Goal: Task Accomplishment & Management: Manage account settings

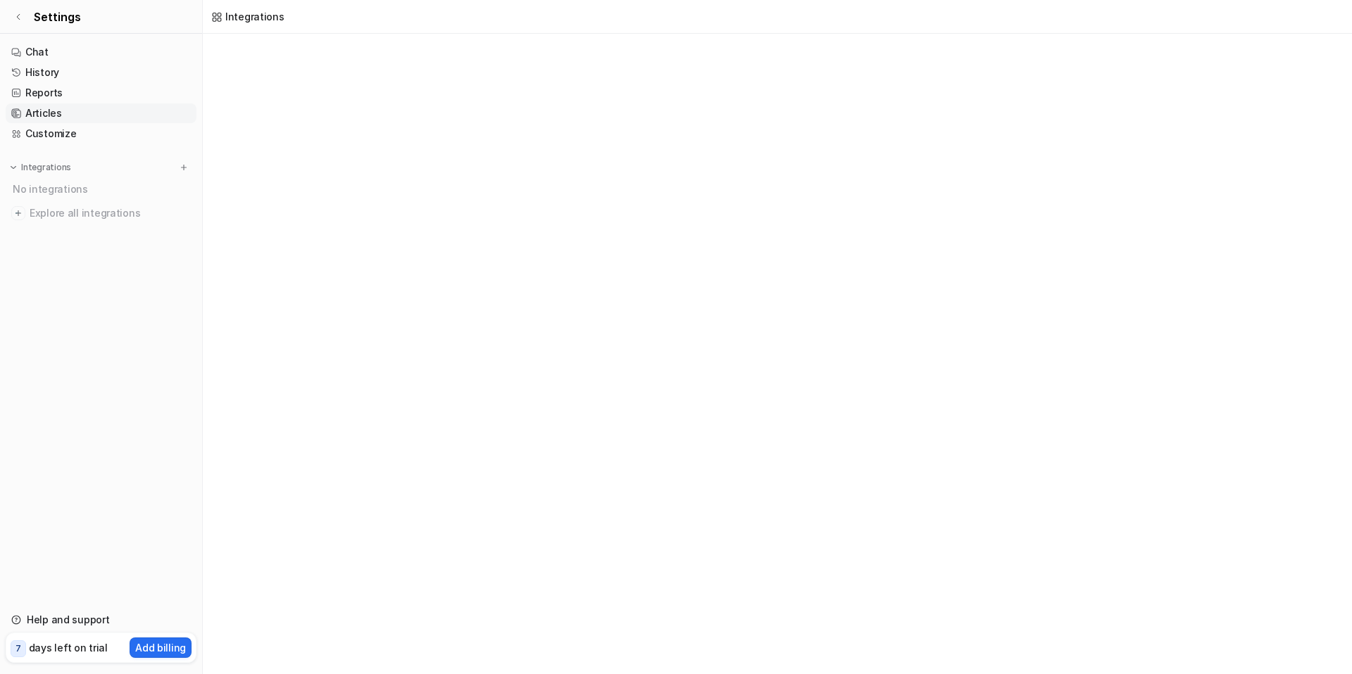
scroll to position [170, 0]
click at [17, 18] on icon at bounding box center [18, 17] width 8 height 8
click at [67, 53] on link "Chat" at bounding box center [101, 52] width 191 height 20
click at [187, 170] on img at bounding box center [184, 168] width 10 height 10
click at [42, 53] on link "Chat" at bounding box center [101, 52] width 191 height 20
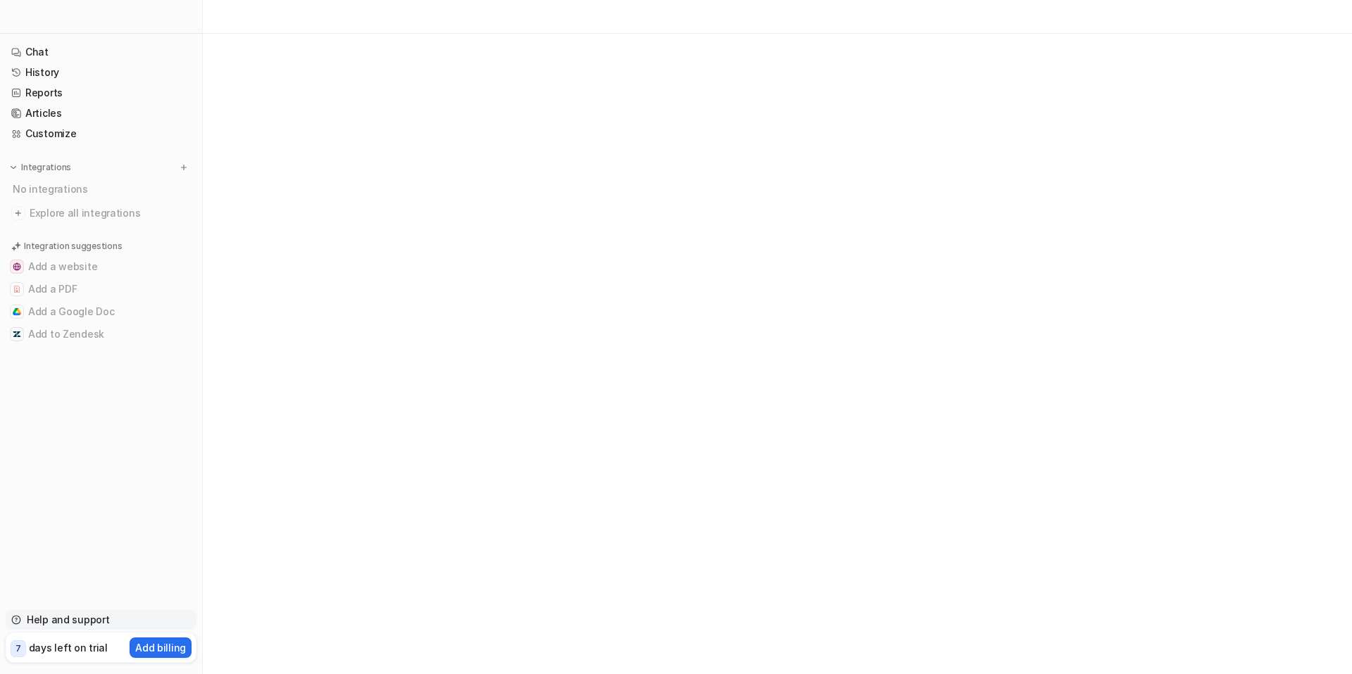
click at [66, 619] on link "Help and support" at bounding box center [101, 620] width 191 height 20
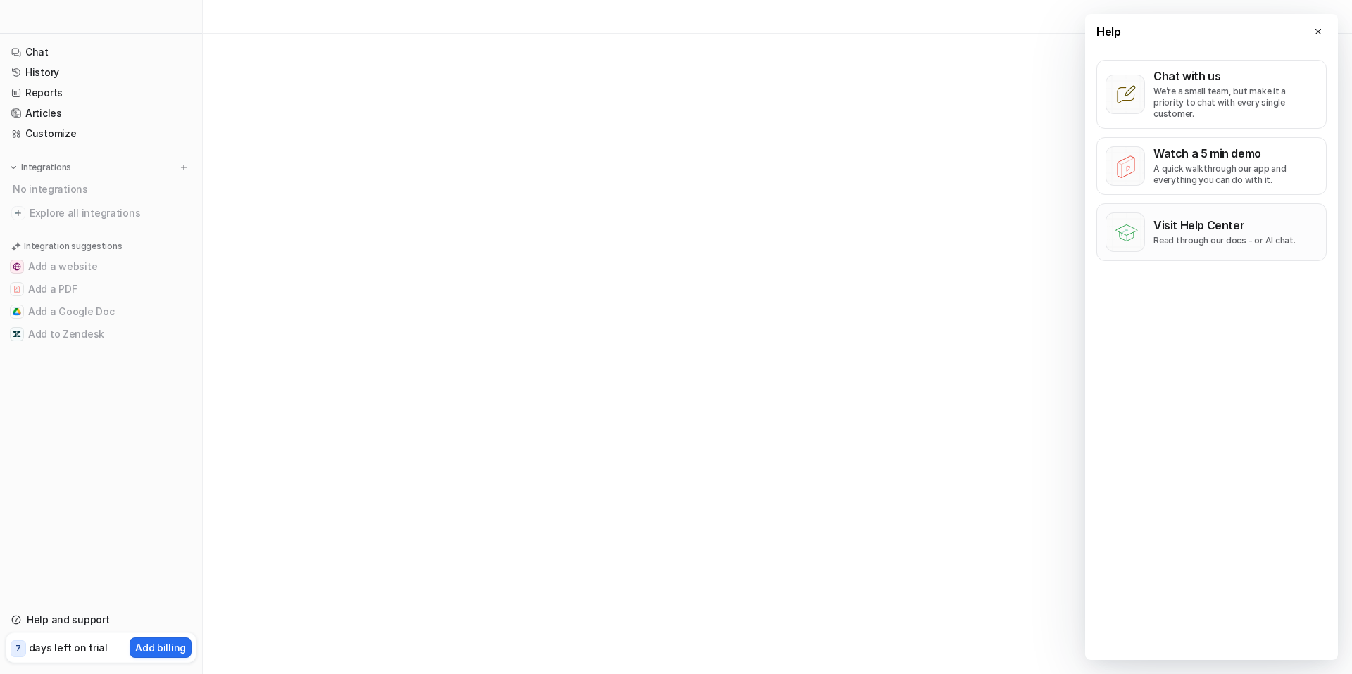
click at [1249, 218] on p "Visit Help Center" at bounding box center [1224, 225] width 142 height 14
click at [1319, 32] on icon at bounding box center [1318, 32] width 10 height 10
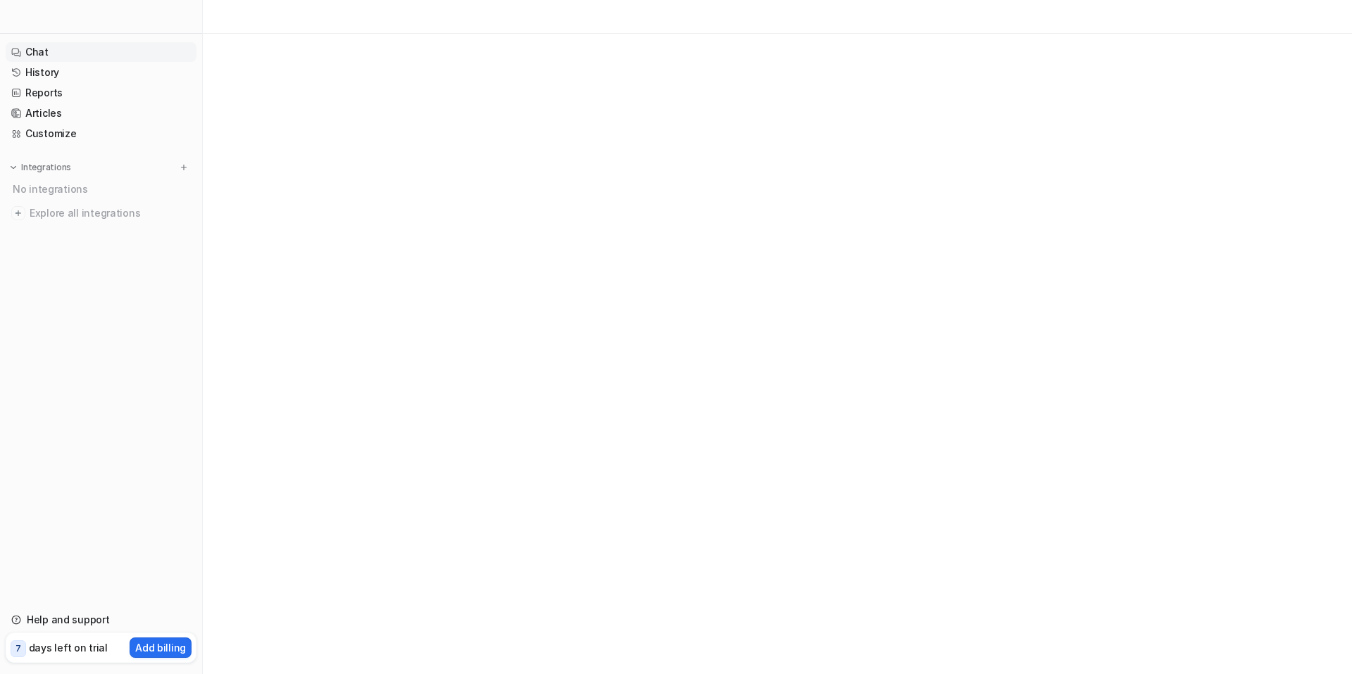
click at [65, 47] on link "Chat" at bounding box center [101, 52] width 191 height 20
click at [631, 119] on div at bounding box center [676, 337] width 1352 height 674
click at [186, 166] on img at bounding box center [184, 168] width 10 height 10
click at [189, 169] on button at bounding box center [184, 167] width 14 height 14
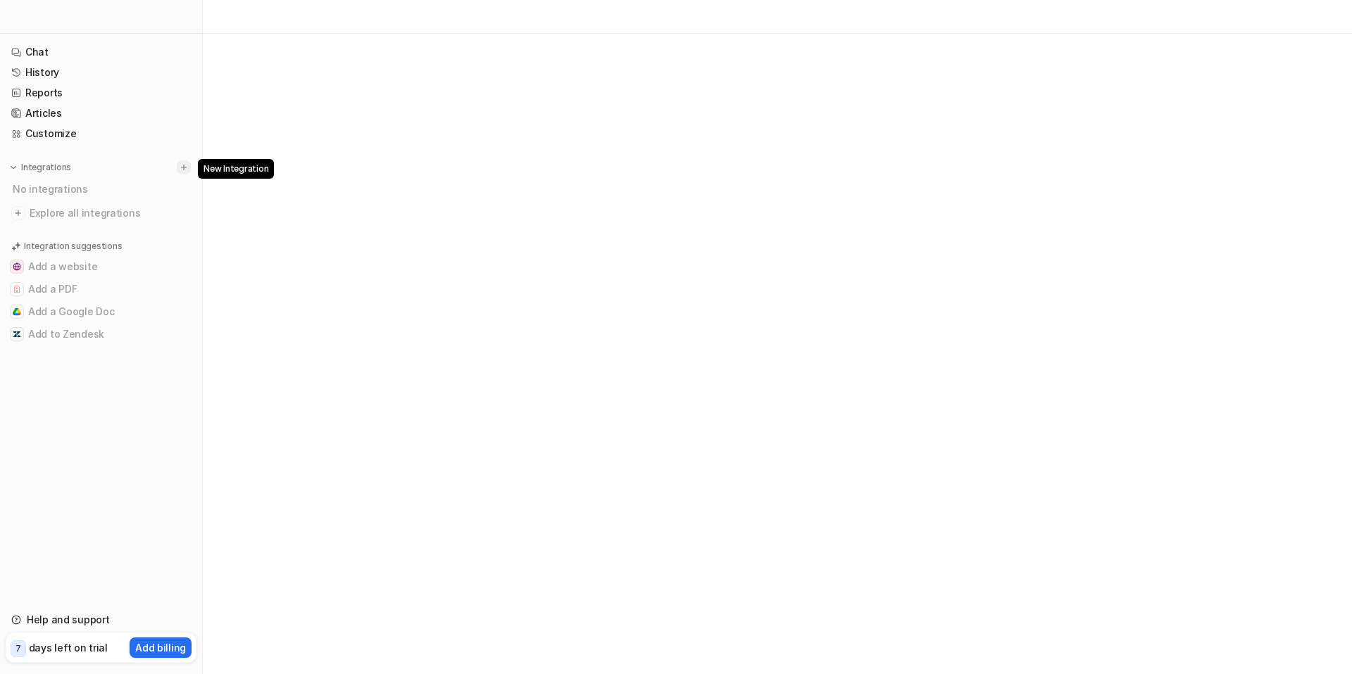
click at [187, 168] on img at bounding box center [184, 168] width 10 height 10
click at [70, 313] on button "Add a Google Doc" at bounding box center [101, 312] width 191 height 23
click at [68, 279] on button "Add a PDF" at bounding box center [101, 289] width 191 height 23
click at [70, 250] on p "Integration suggestions" at bounding box center [73, 246] width 98 height 13
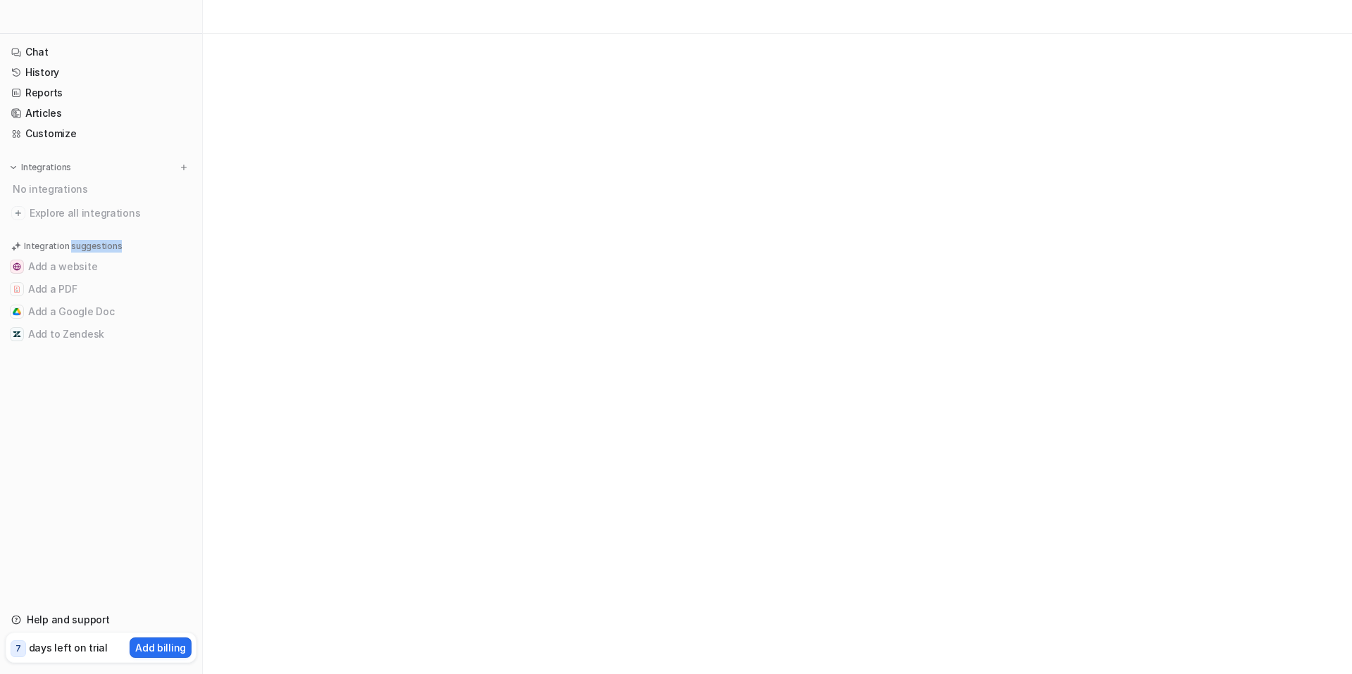
click at [70, 249] on p "Integration suggestions" at bounding box center [73, 246] width 98 height 13
click at [179, 646] on p "Add billing" at bounding box center [160, 648] width 51 height 15
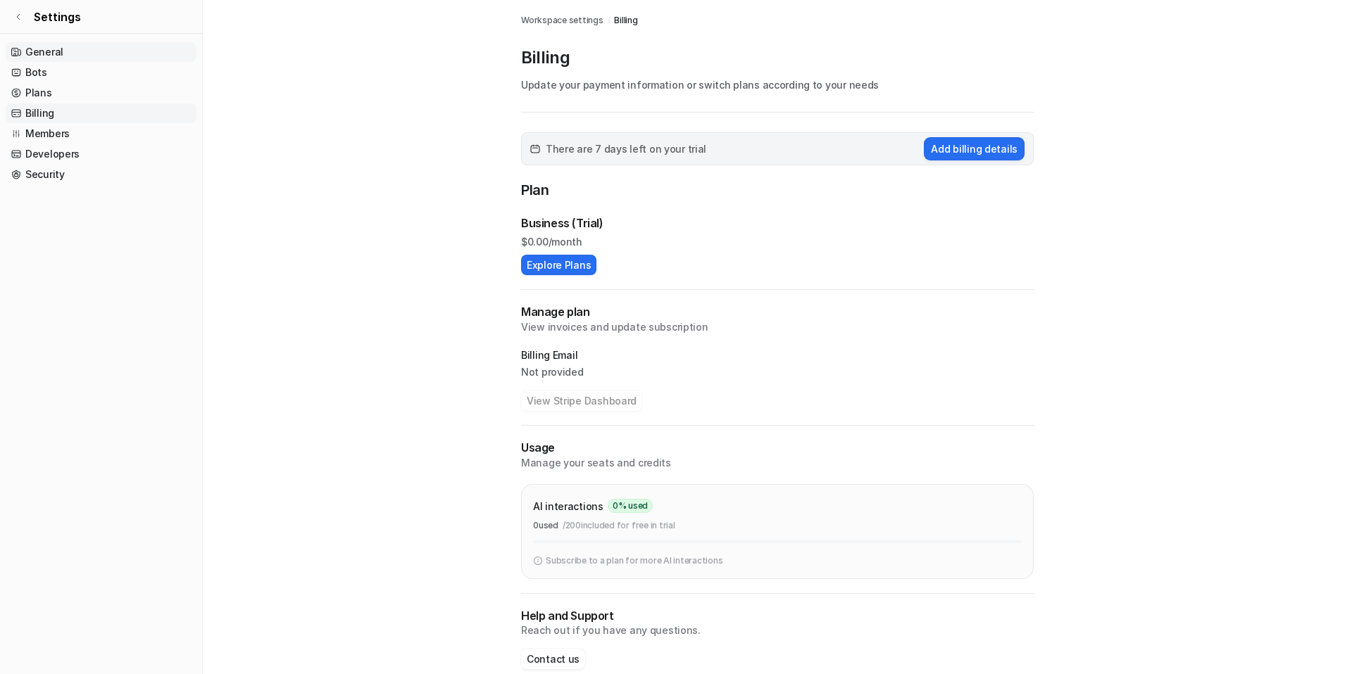
click at [57, 56] on link "General" at bounding box center [101, 52] width 191 height 20
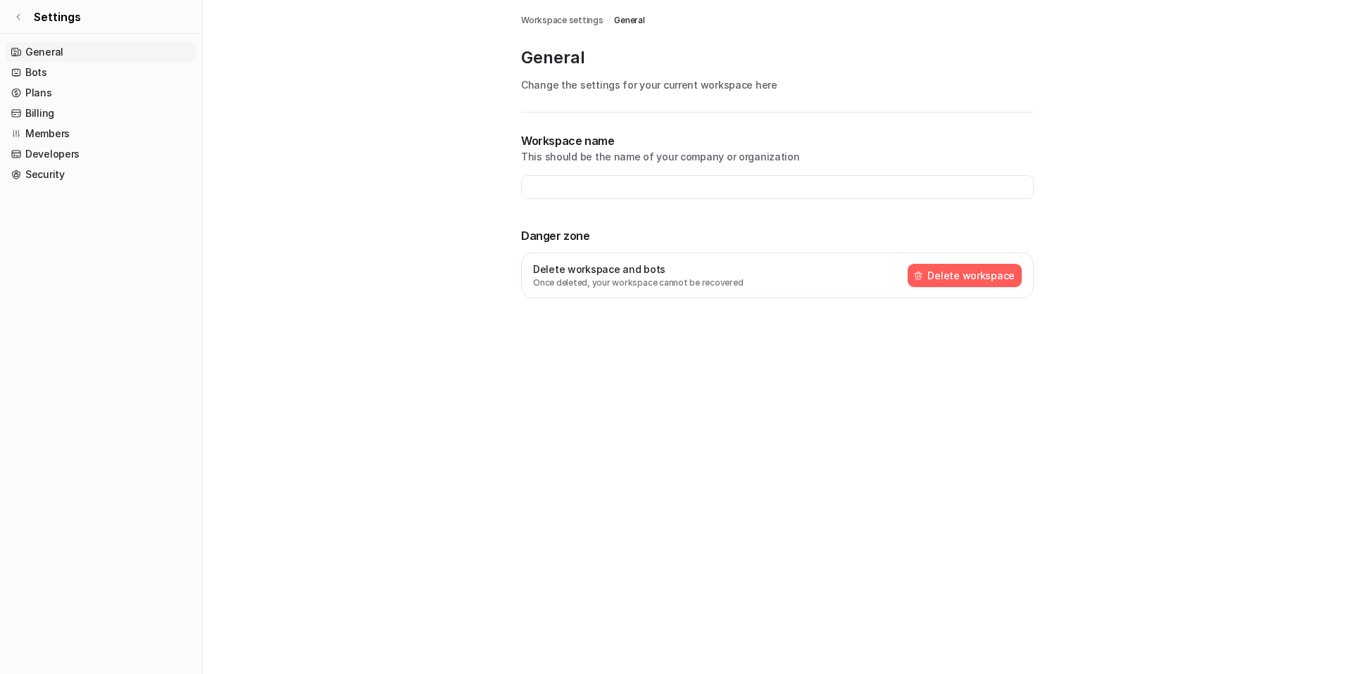
type input "**********"
click at [56, 70] on link "Bots" at bounding box center [101, 73] width 191 height 20
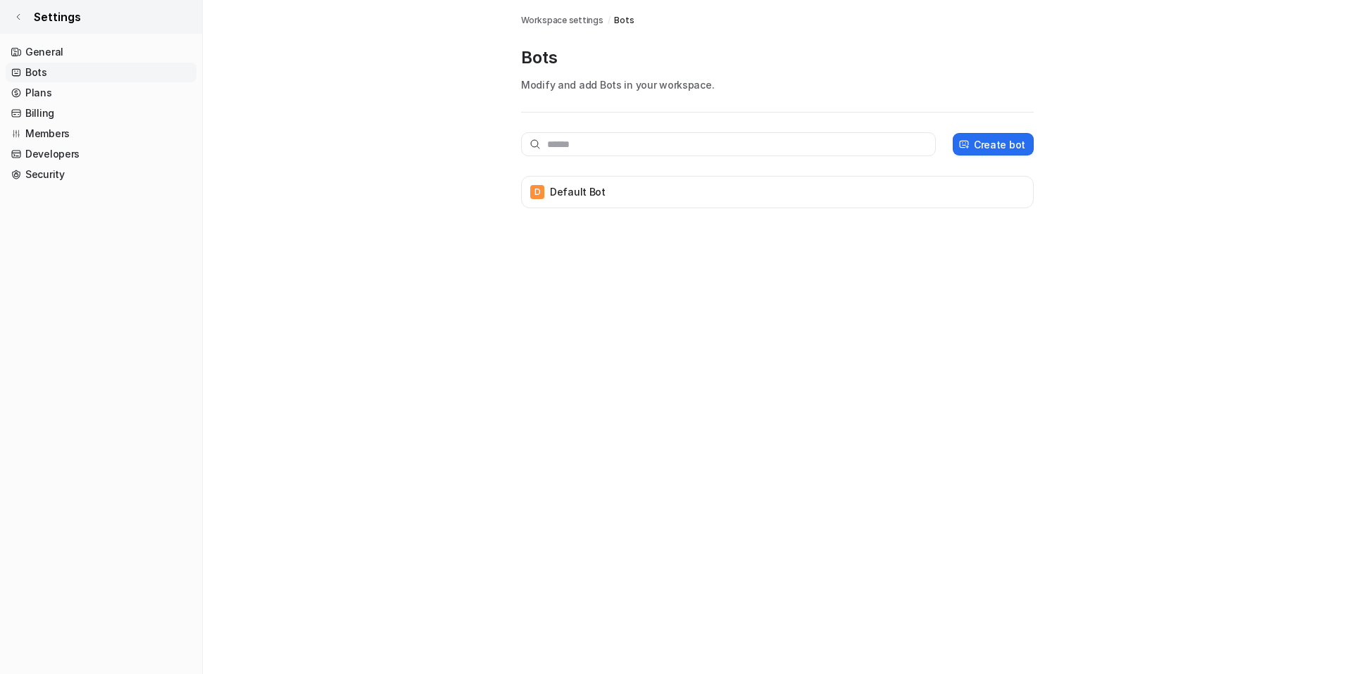
click at [18, 20] on icon at bounding box center [18, 17] width 8 height 8
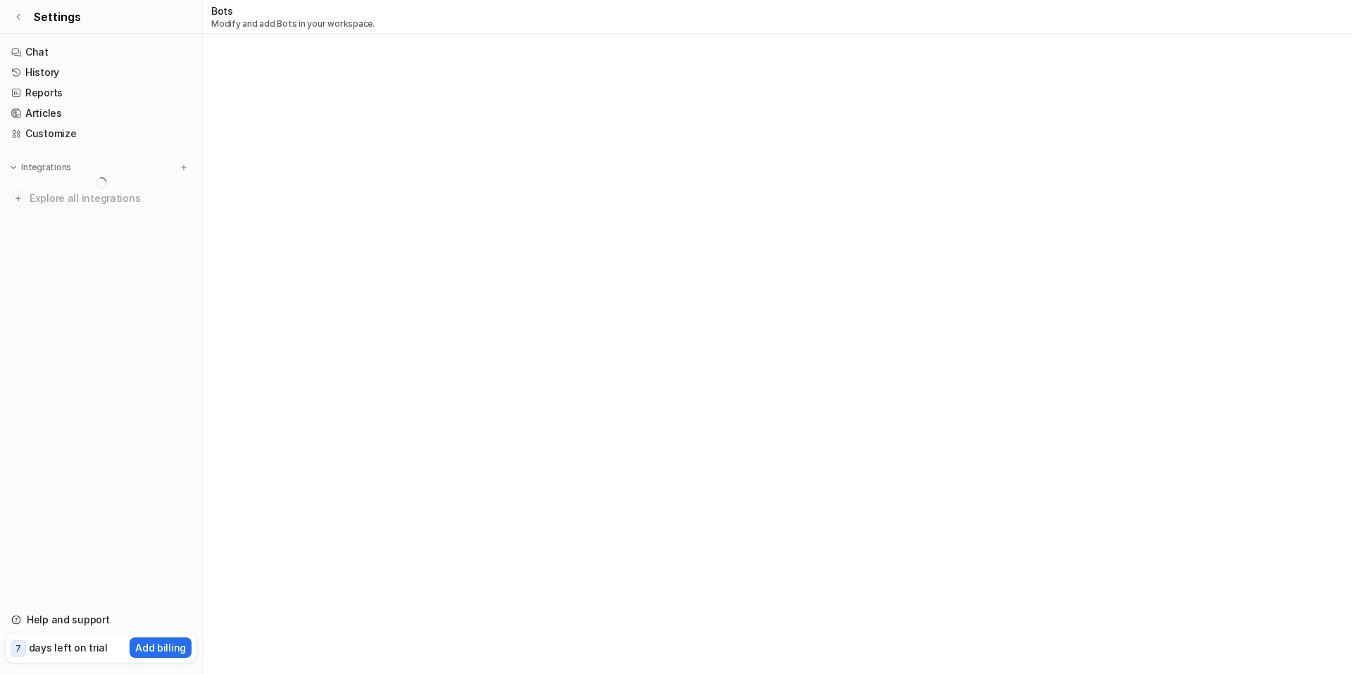
click at [290, 23] on p "Modify and add Bots in your workspace." at bounding box center [292, 23] width 163 height 11
click at [46, 27] on link "Settings" at bounding box center [101, 17] width 202 height 34
click at [46, 26] on link "Settings" at bounding box center [101, 17] width 202 height 34
click at [49, 15] on span "Settings" at bounding box center [57, 16] width 47 height 17
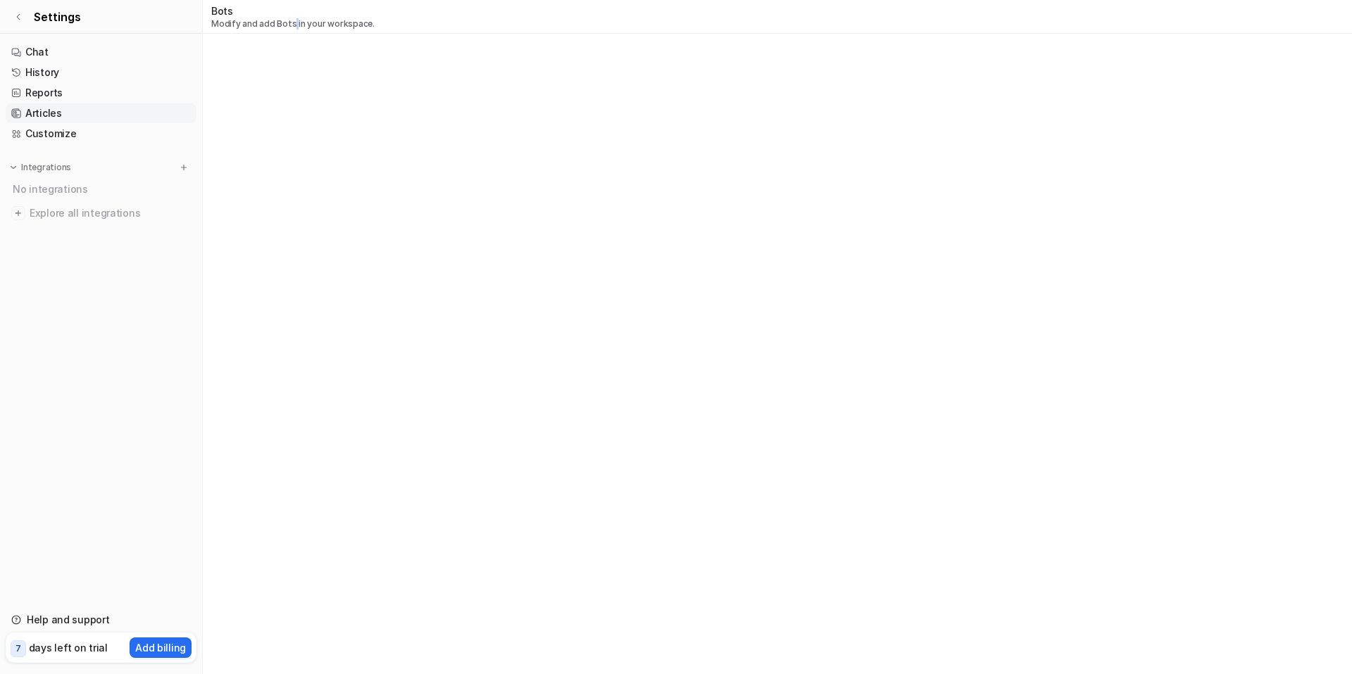
click at [66, 120] on link "Articles" at bounding box center [101, 113] width 191 height 20
click at [361, 99] on div "Bots Modify and add Bots in your workspace." at bounding box center [676, 337] width 1352 height 674
click at [361, 100] on div "Bots Modify and add Bots in your workspace." at bounding box center [676, 337] width 1352 height 674
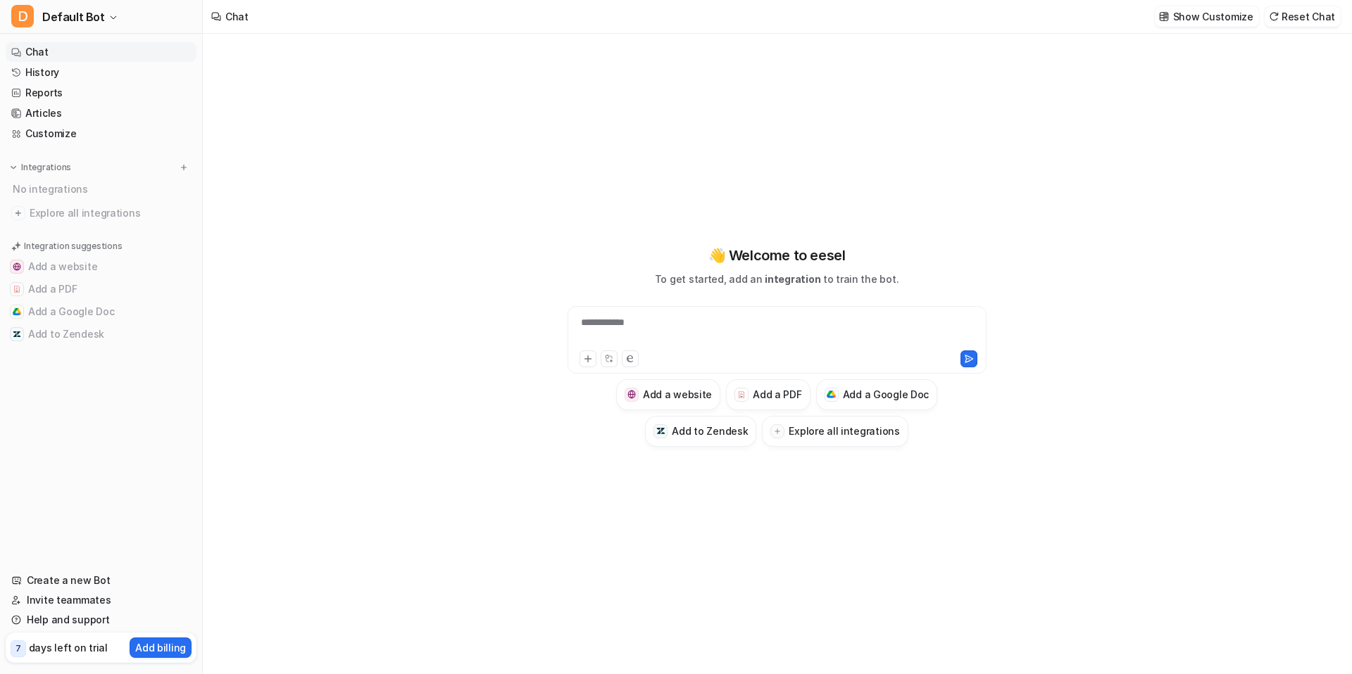
type textarea "**********"
click at [77, 13] on span "Default Bot" at bounding box center [73, 17] width 63 height 20
click at [79, 106] on link "Settings" at bounding box center [112, 106] width 194 height 23
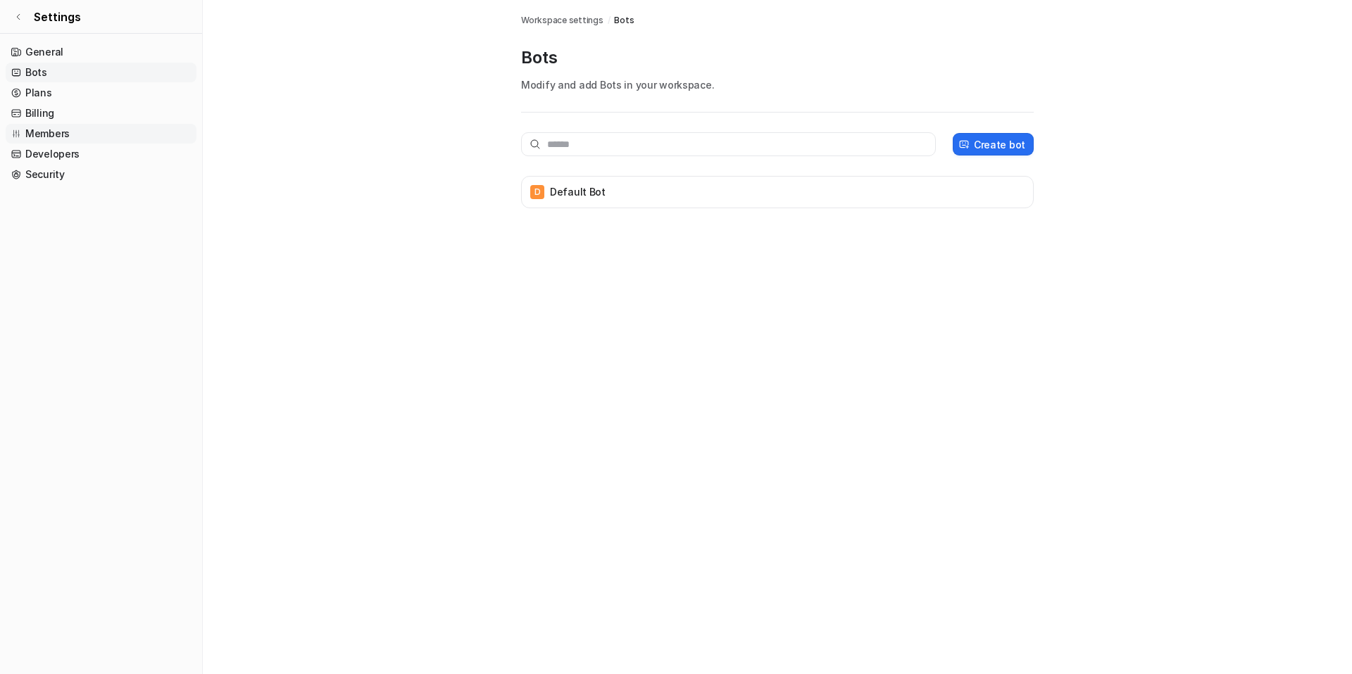
click at [53, 136] on link "Members" at bounding box center [101, 134] width 191 height 20
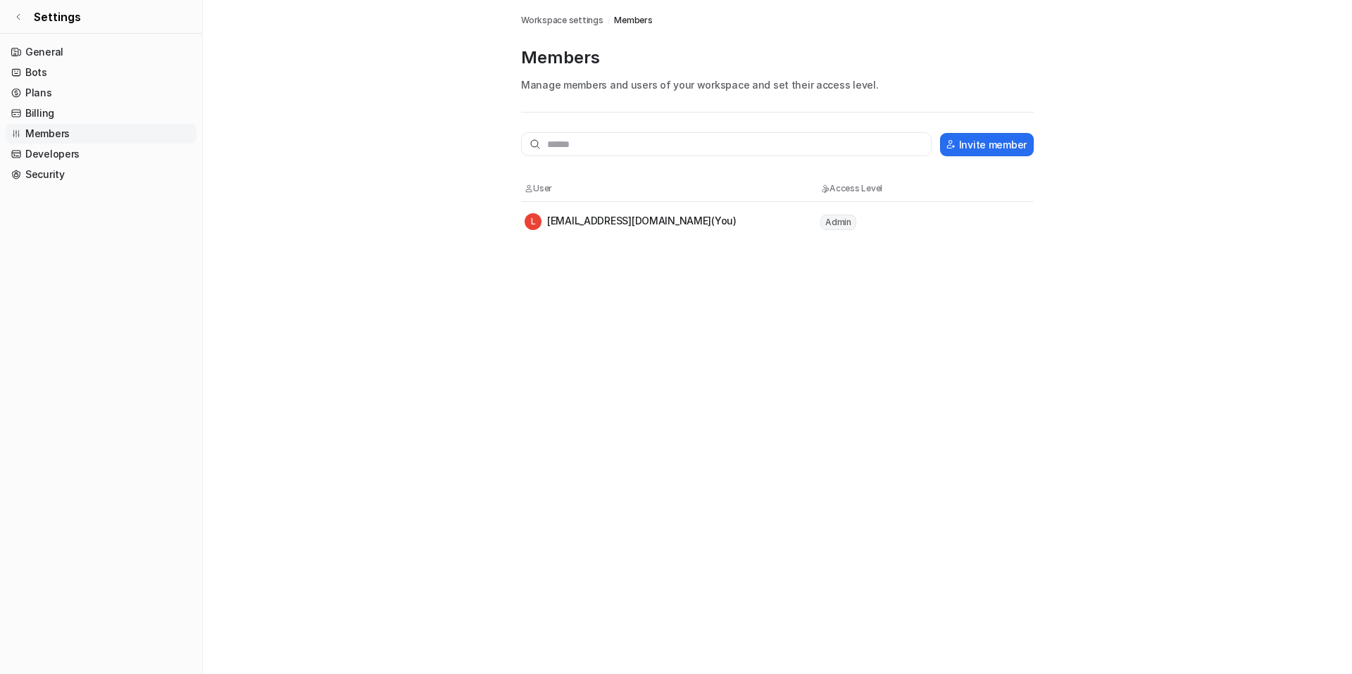
click at [845, 222] on span "Admin" at bounding box center [838, 222] width 36 height 15
click at [643, 222] on div "L lxx.fugui@gmail.com (You)" at bounding box center [630, 221] width 212 height 17
click at [833, 221] on span "Admin" at bounding box center [838, 222] width 36 height 15
click at [969, 154] on button "Invite member" at bounding box center [987, 144] width 94 height 23
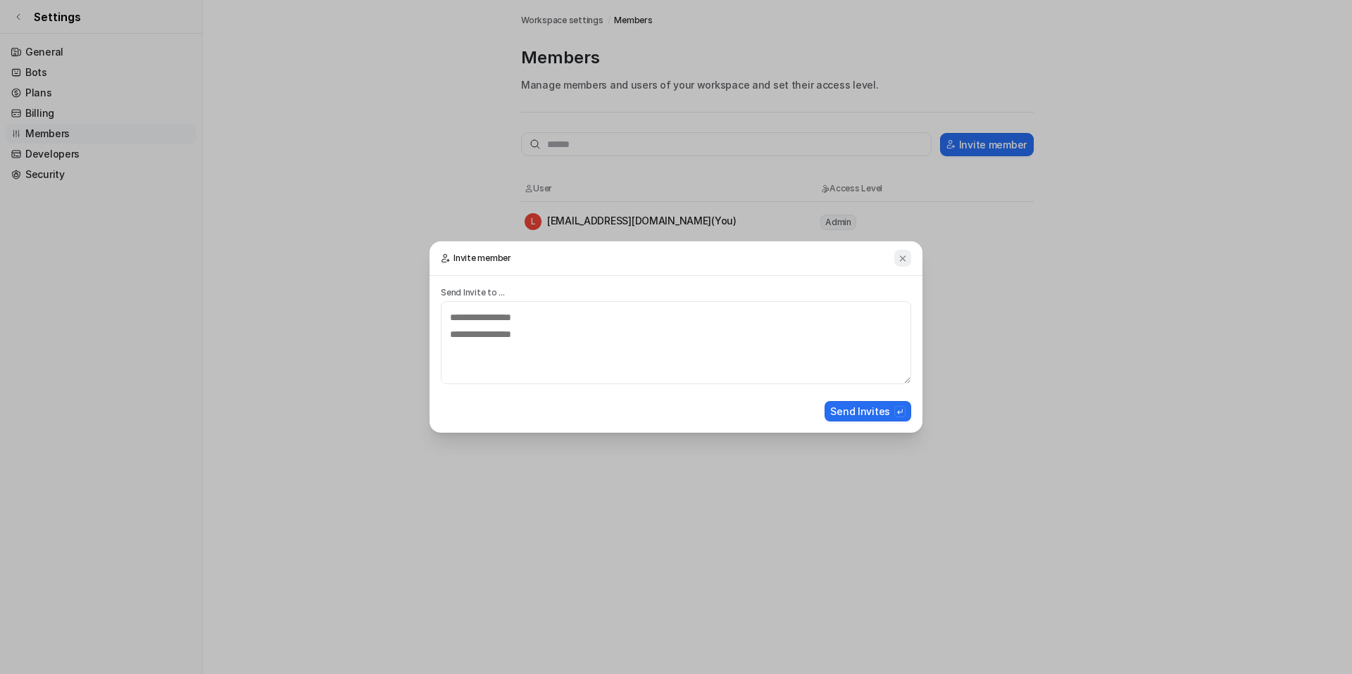
click at [905, 261] on img at bounding box center [903, 258] width 10 height 11
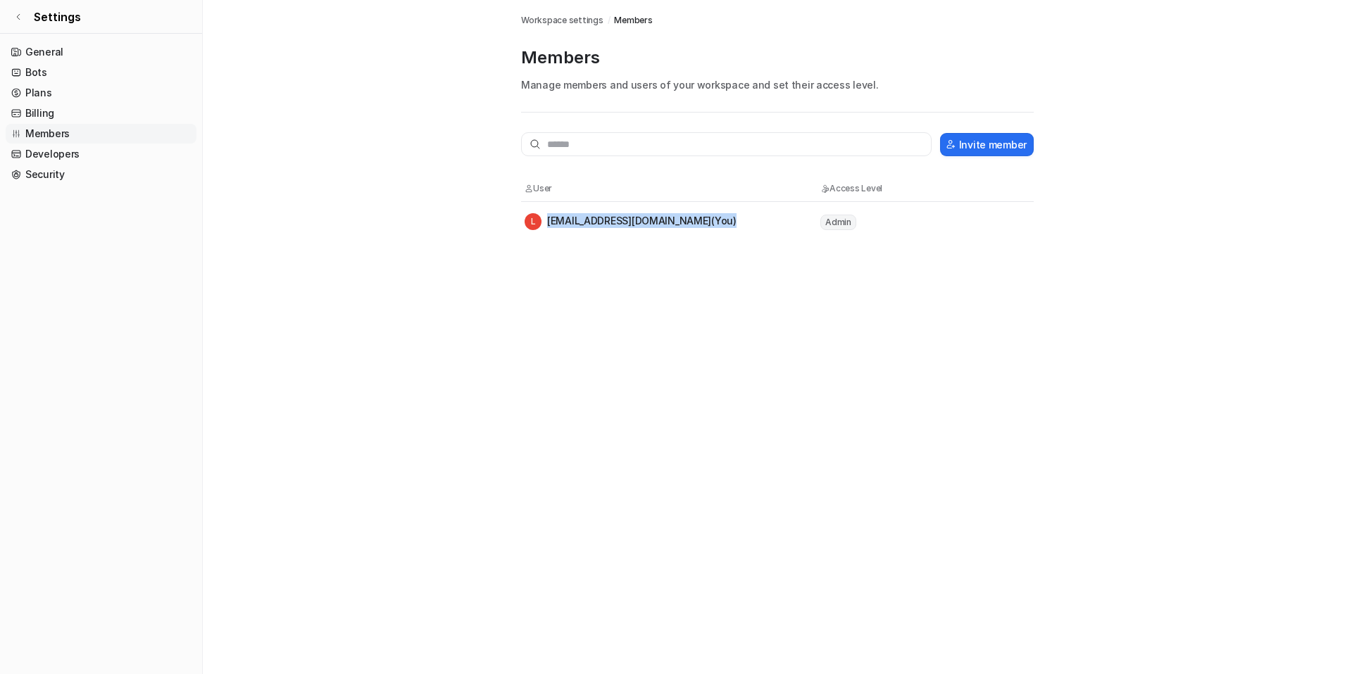
click at [663, 214] on div "L lxx.fugui@gmail.com (You)" at bounding box center [630, 221] width 212 height 17
click at [37, 150] on link "Developers" at bounding box center [101, 154] width 191 height 20
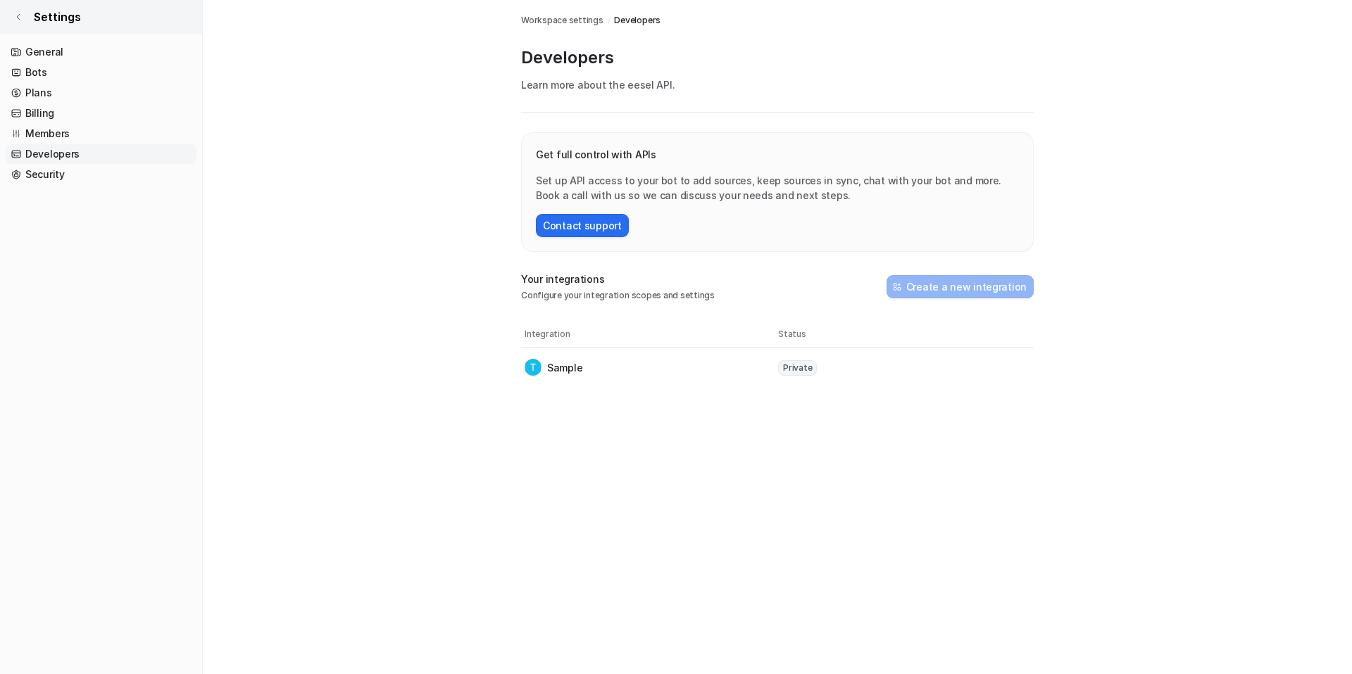
click at [15, 15] on icon at bounding box center [18, 17] width 8 height 8
